Goal: Information Seeking & Learning: Learn about a topic

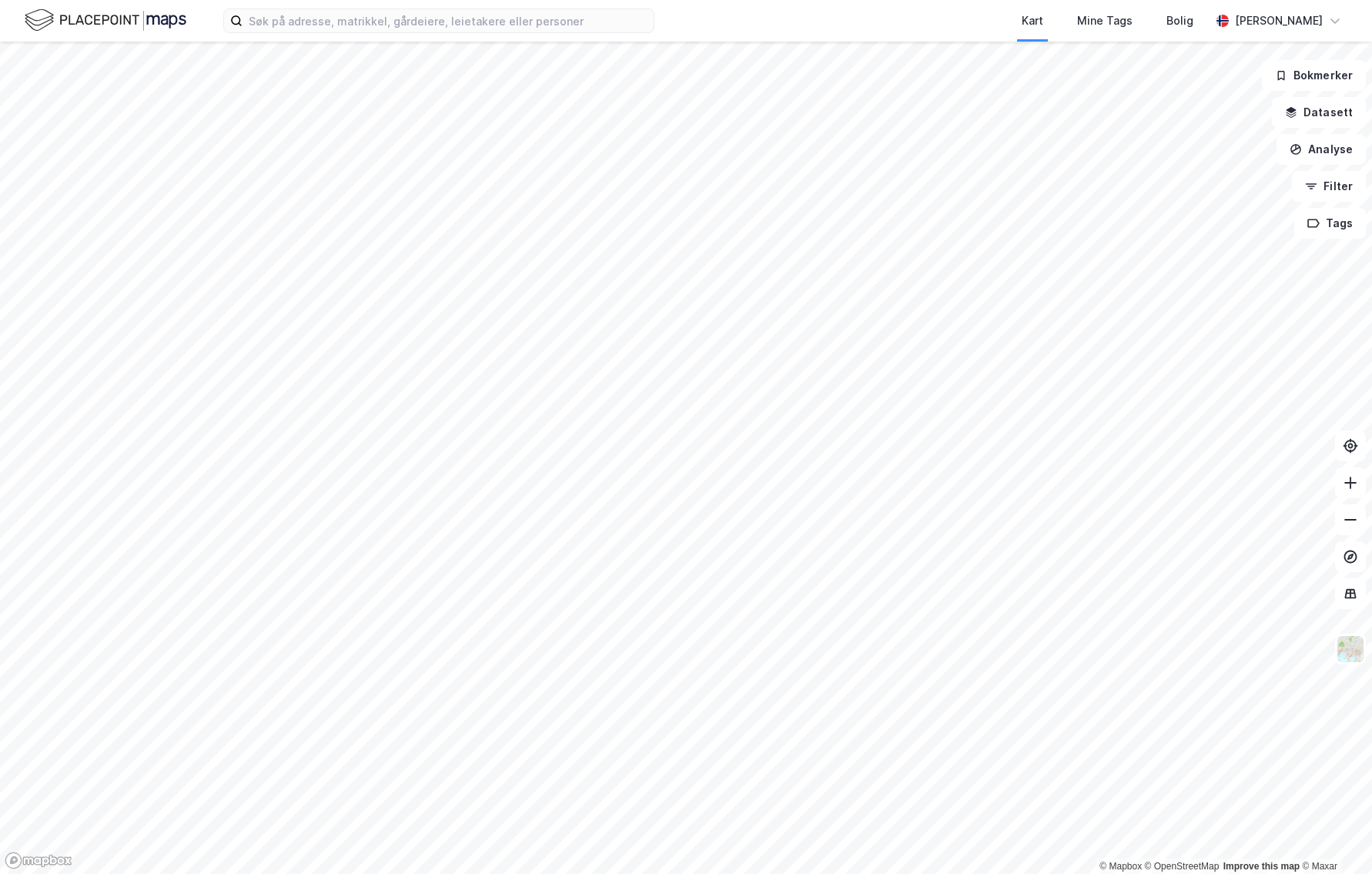
click at [407, 34] on div "Kart Mine Tags Bolig [PERSON_NAME]" at bounding box center [686, 20] width 1372 height 41
click at [389, 25] on input at bounding box center [448, 20] width 411 height 23
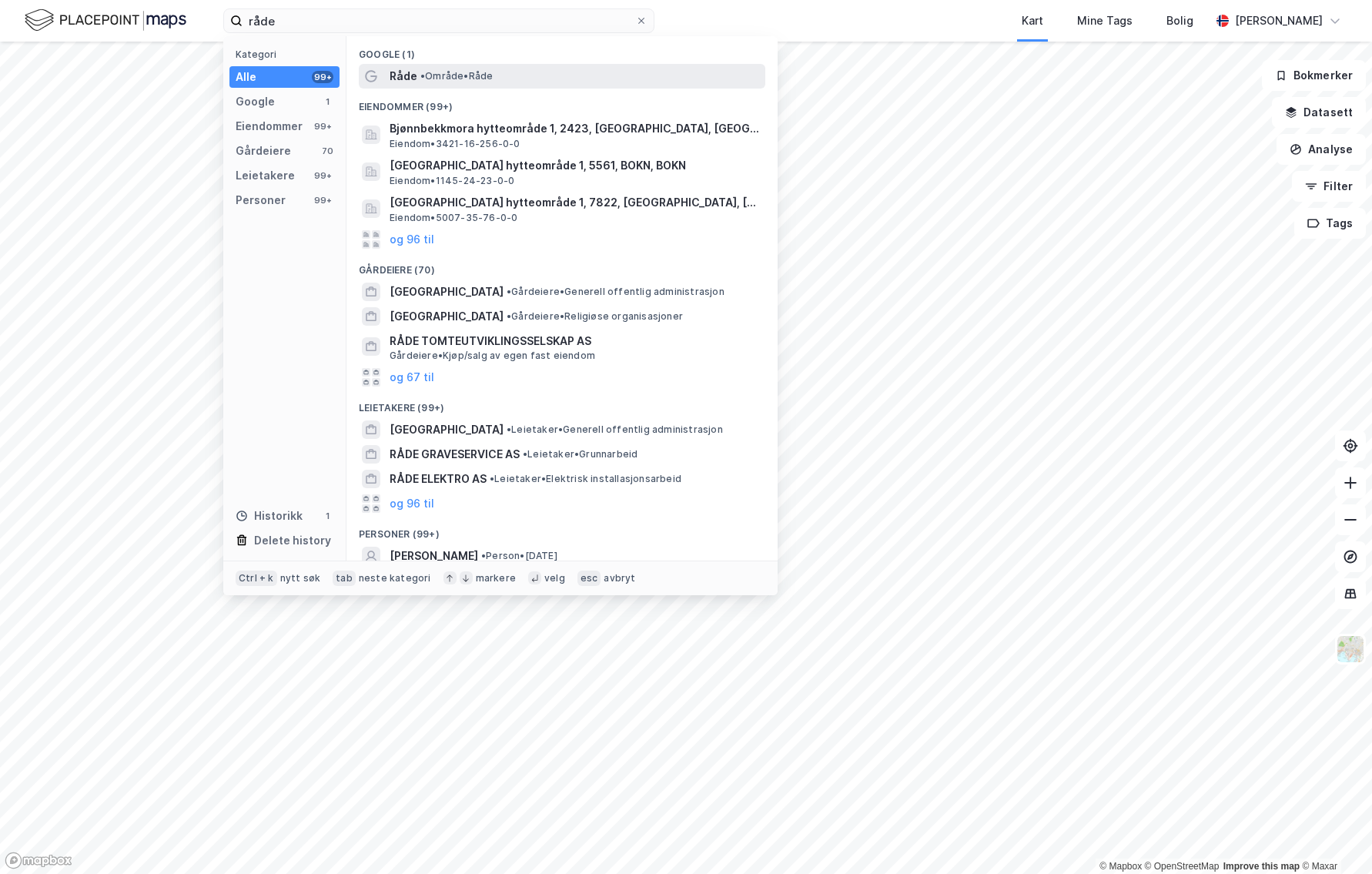
click at [400, 72] on span "Råde" at bounding box center [403, 76] width 28 height 19
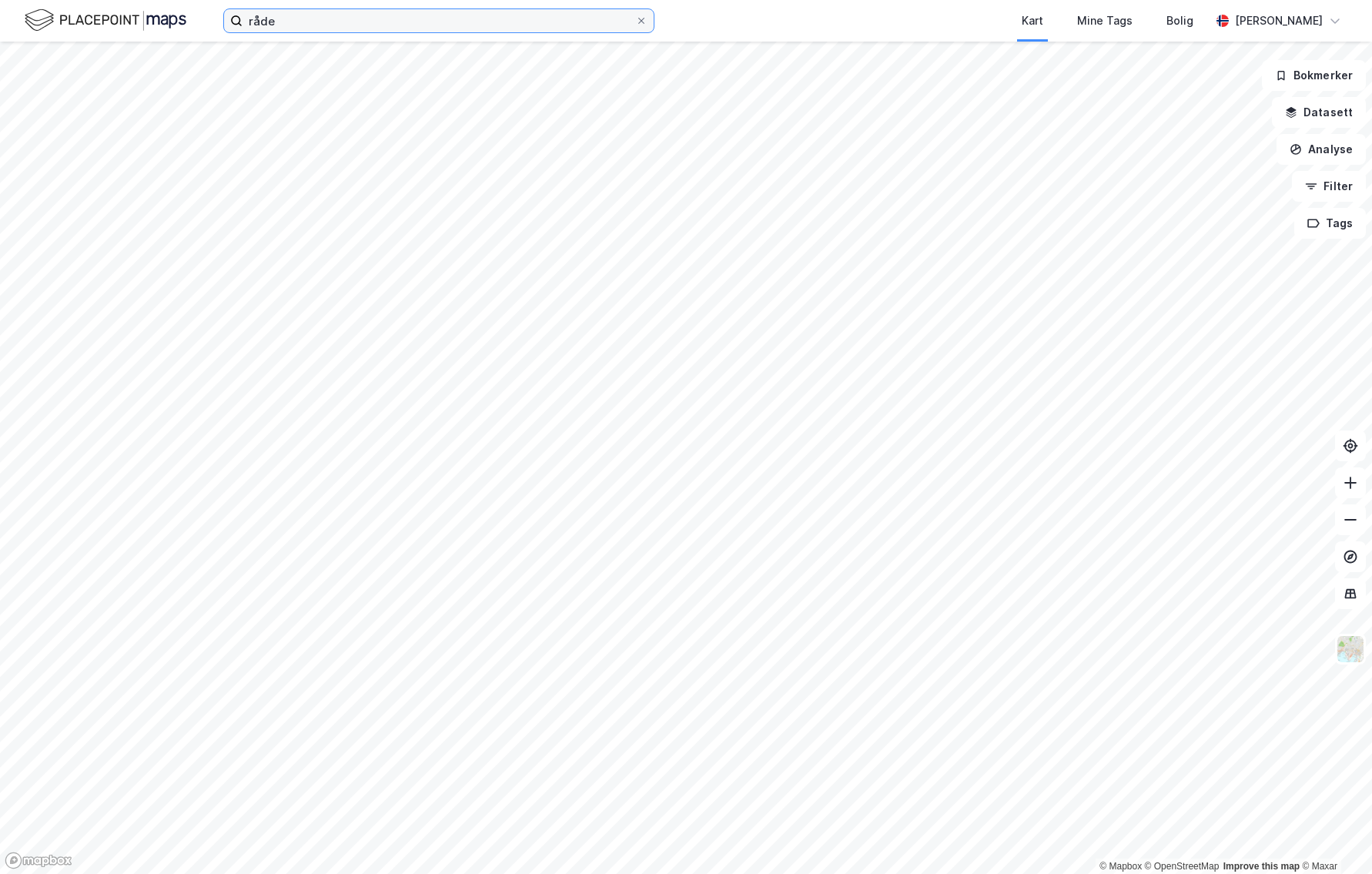
click at [313, 23] on input "råde" at bounding box center [439, 20] width 393 height 23
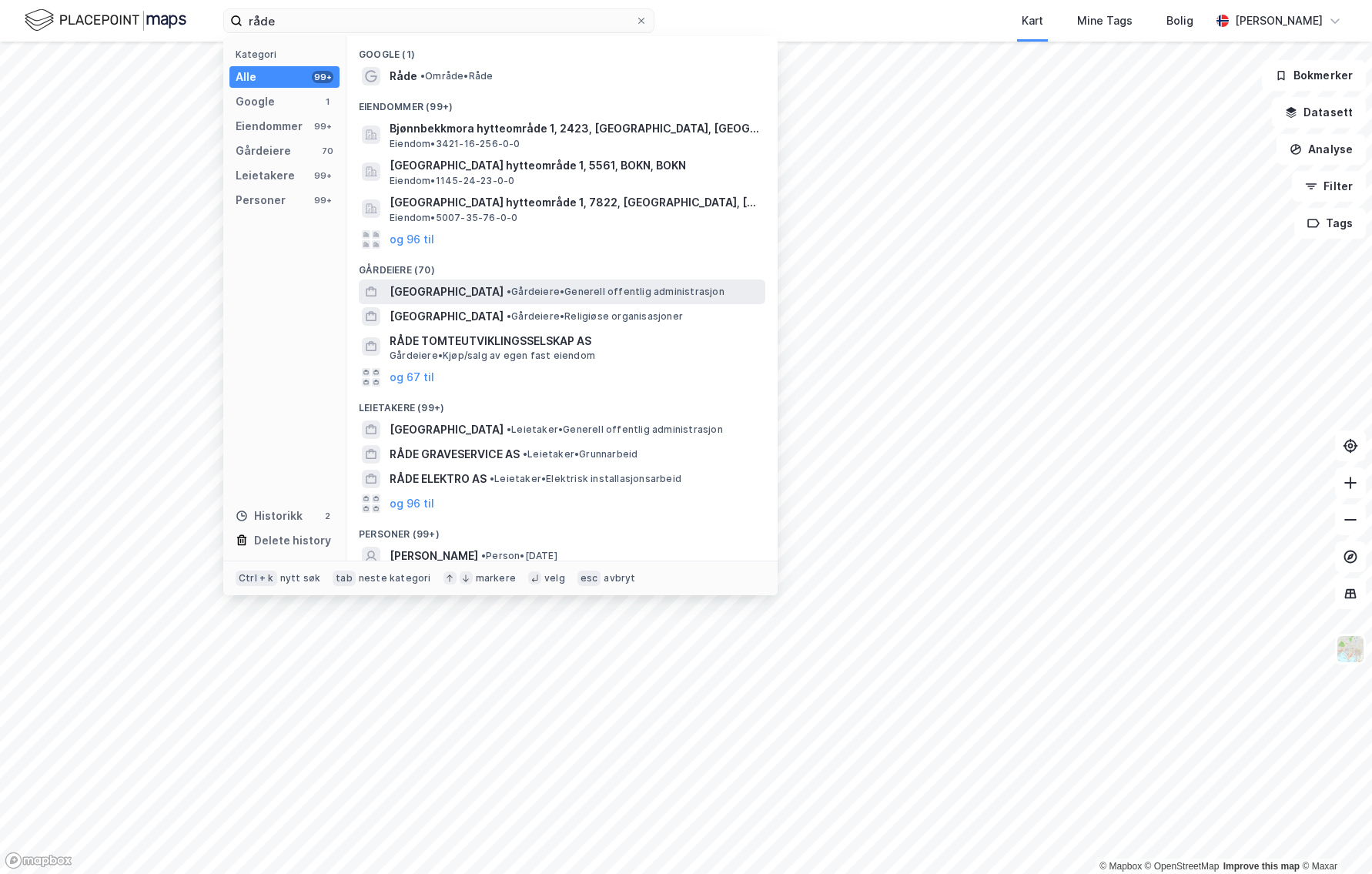
click at [457, 293] on span "[GEOGRAPHIC_DATA]" at bounding box center [446, 292] width 114 height 19
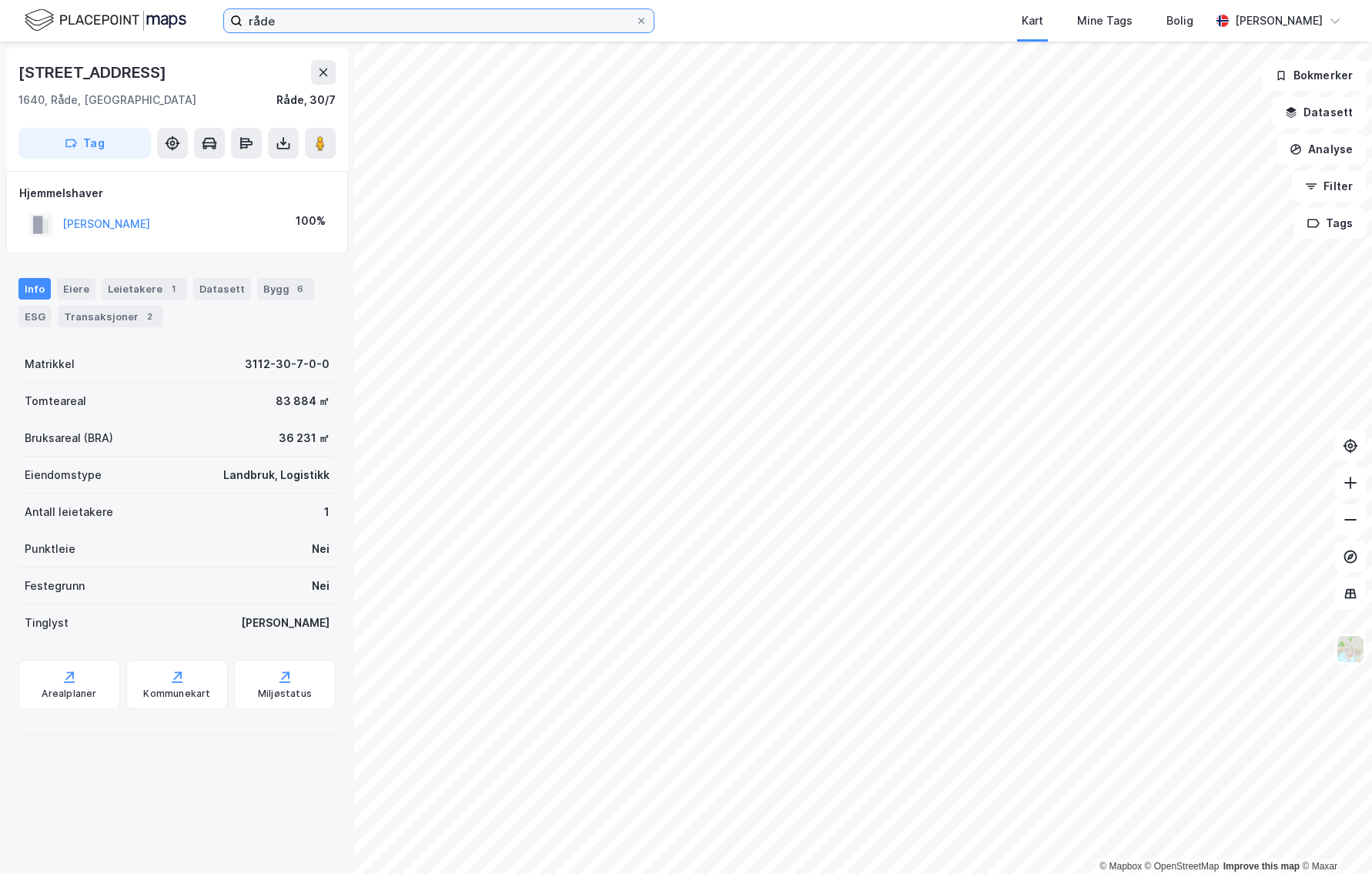
click at [302, 26] on input "råde" at bounding box center [439, 20] width 393 height 23
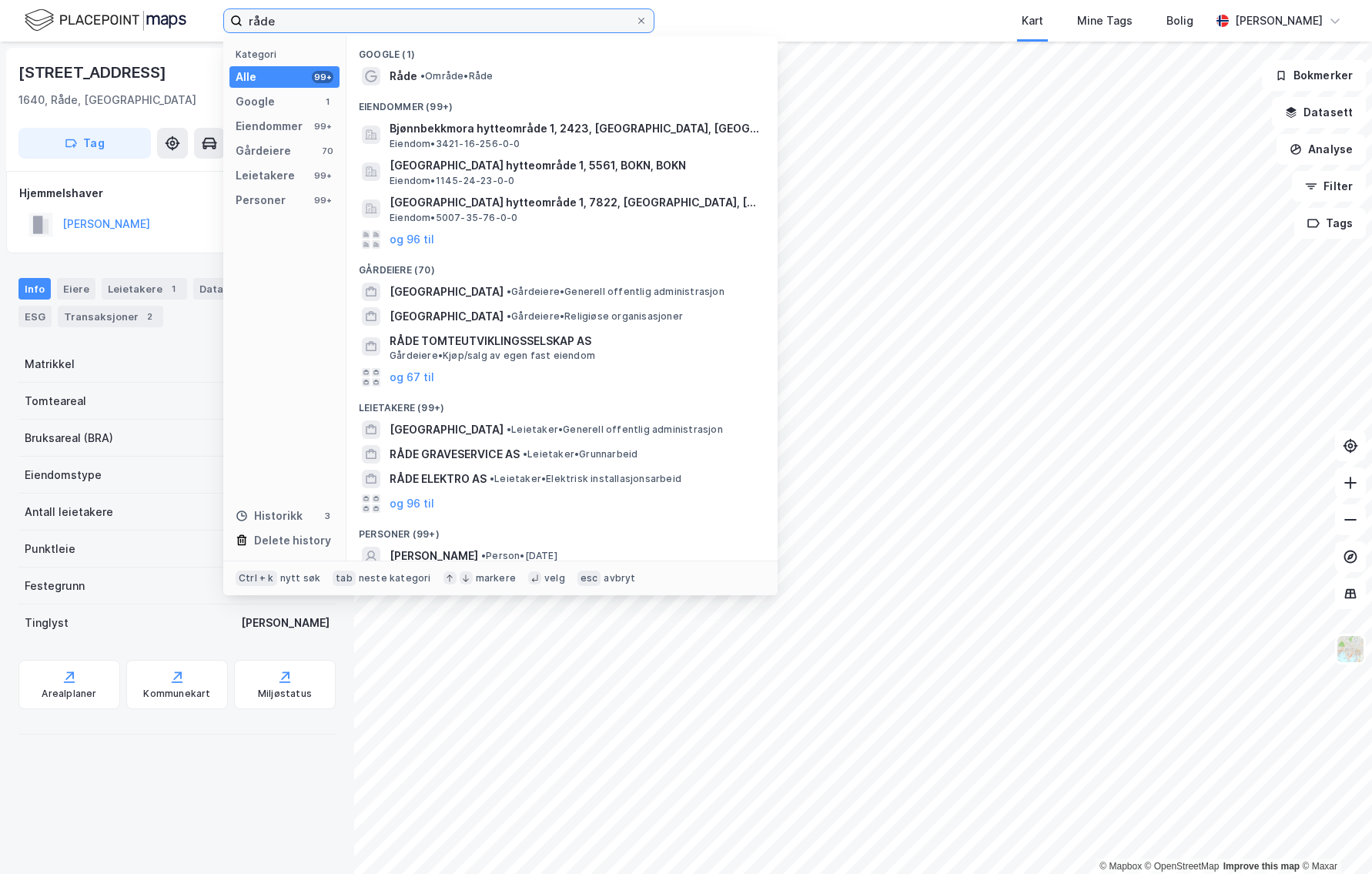
click at [302, 26] on input "råde" at bounding box center [439, 20] width 393 height 23
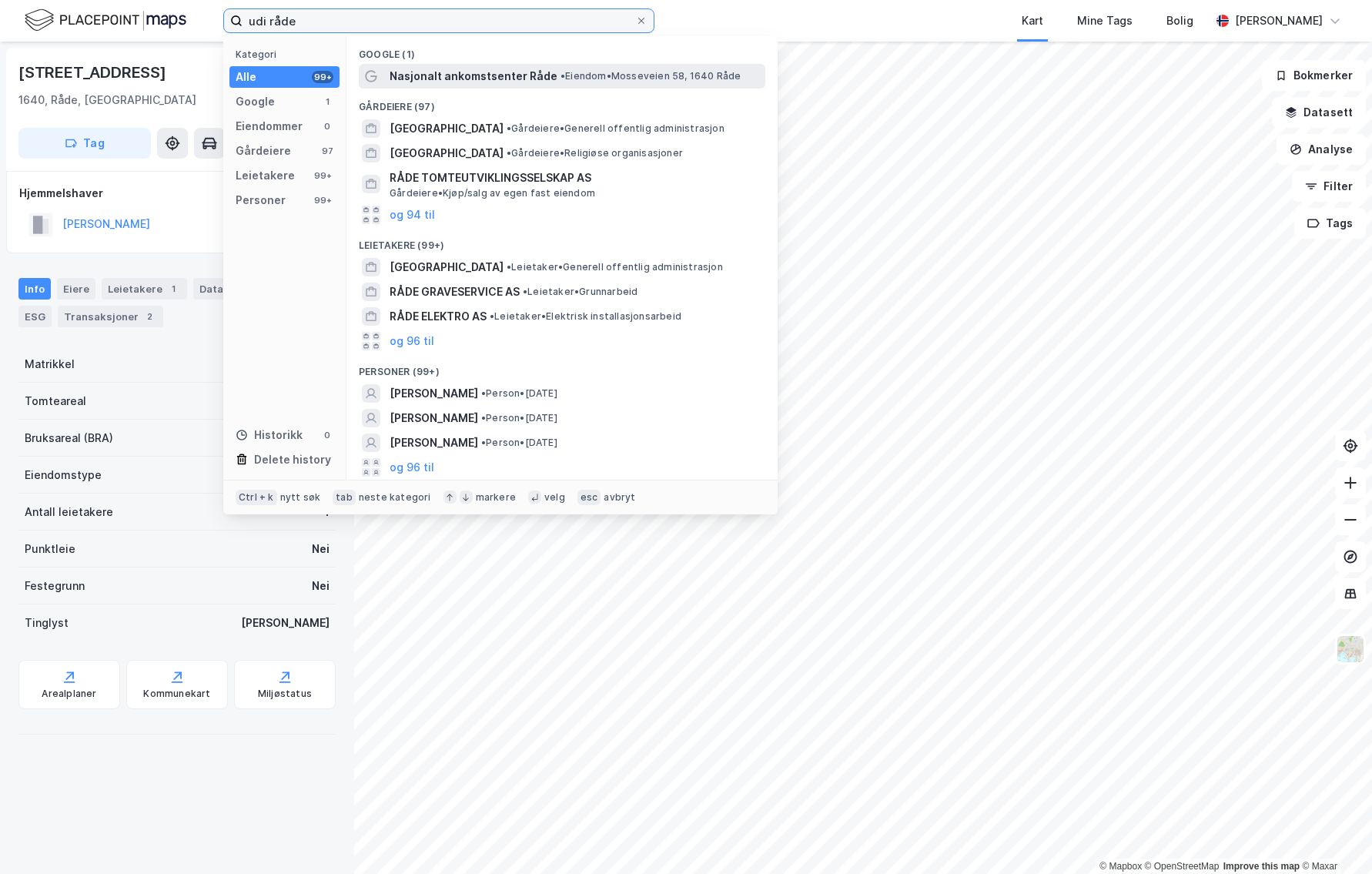
type input "udi råde"
click at [507, 83] on span "Nasjonalt ankomstsenter Råde" at bounding box center [473, 76] width 168 height 19
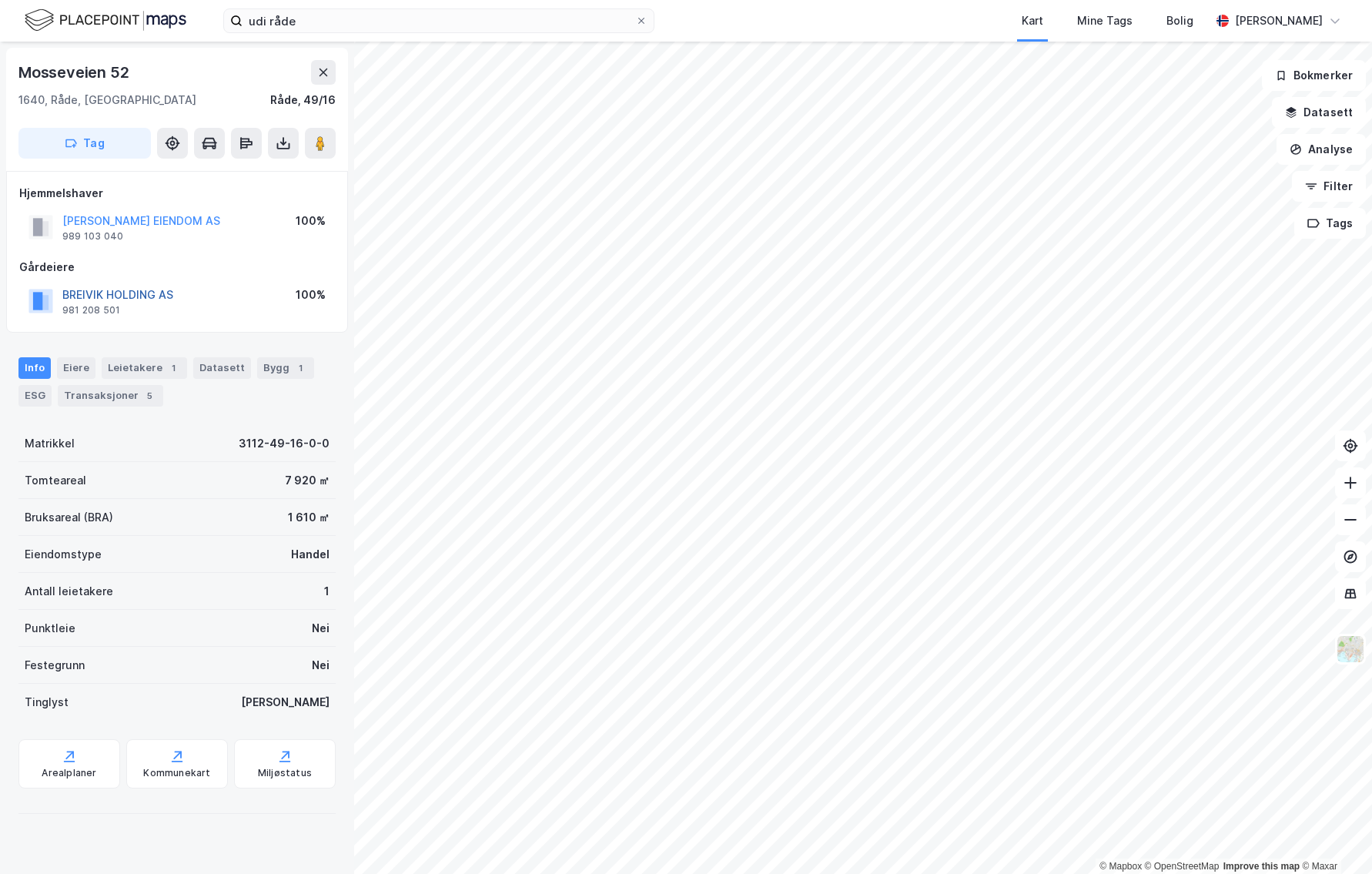
click at [0, 0] on button "BREIVIK HOLDING AS" at bounding box center [0, 0] width 0 height 0
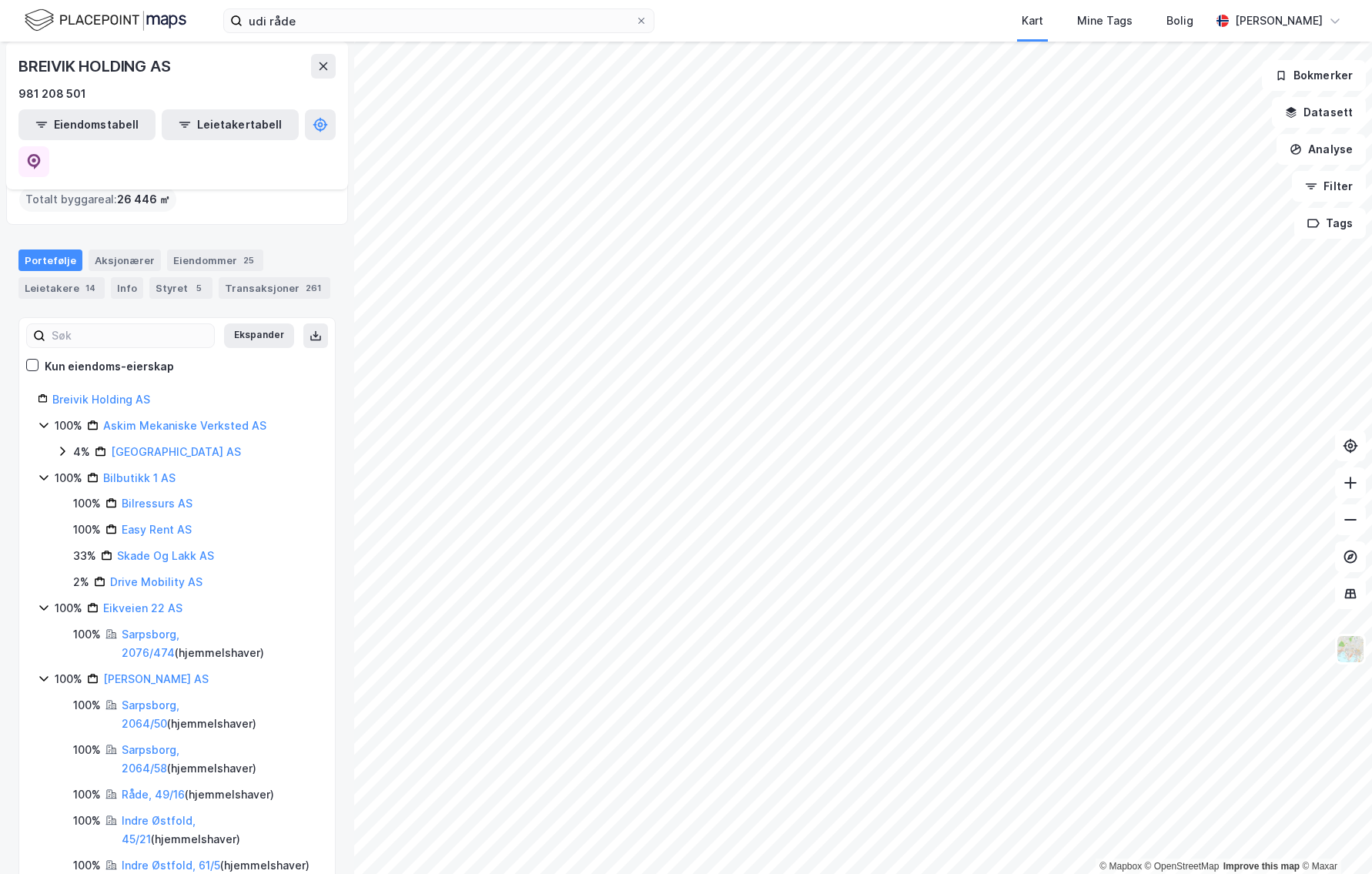
scroll to position [154, 0]
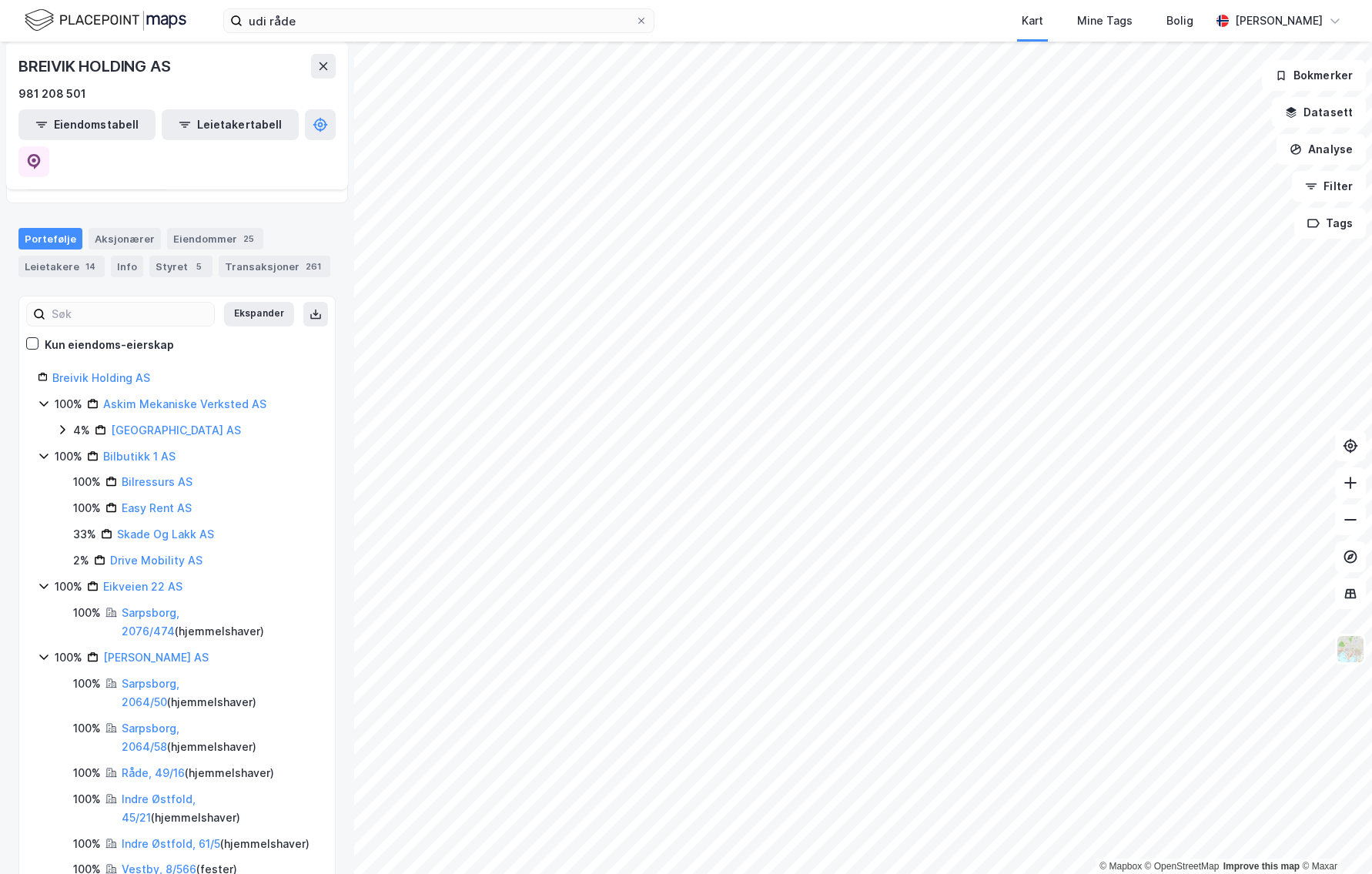
click at [1097, 860] on div "© Mapbox © OpenStreetMap Improve this map © Maxar" at bounding box center [686, 458] width 1372 height 833
click at [97, 371] on link "Breivik Holding AS" at bounding box center [101, 378] width 98 height 13
click at [41, 154] on icon at bounding box center [34, 162] width 15 height 15
